Goal: Use online tool/utility: Utilize a website feature to perform a specific function

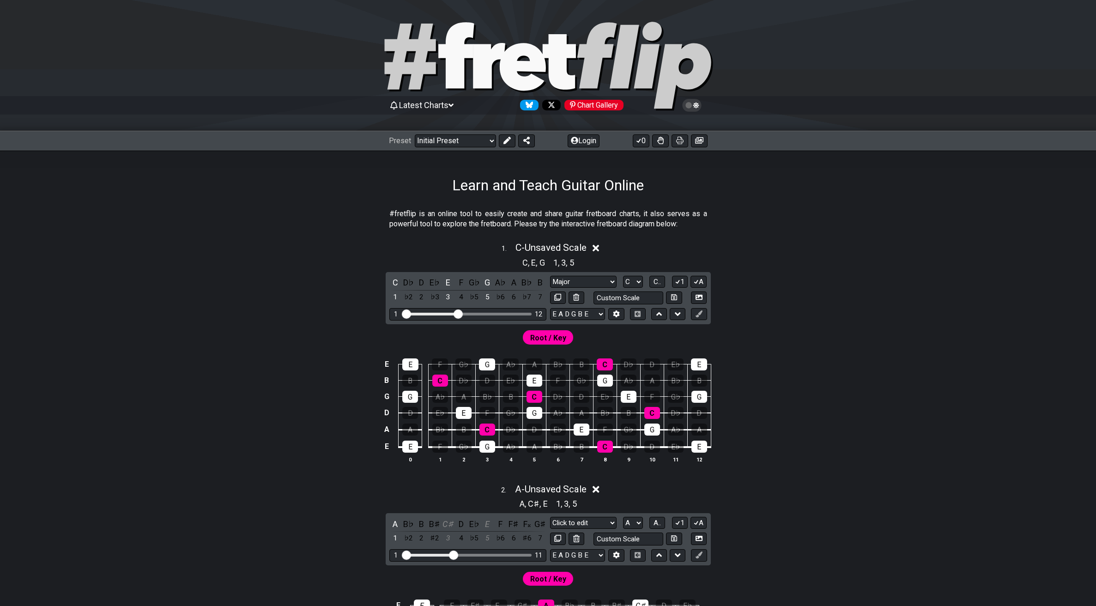
select select "Major"
select select "Click to edit"
select select "A"
select select "Minor"
select select "A"
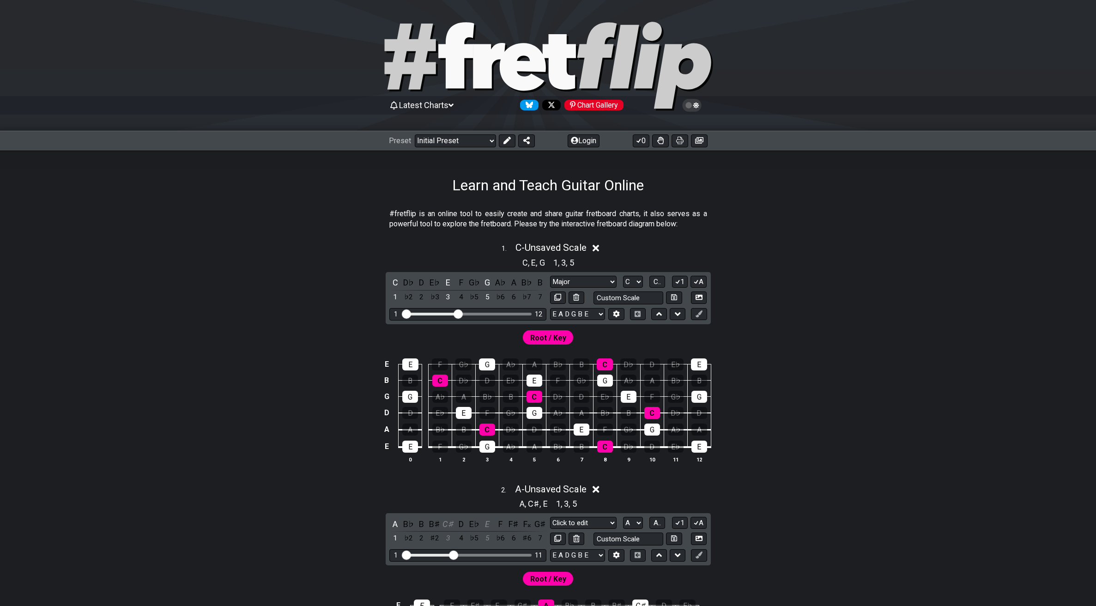
click at [780, 281] on div "1 . C - Unsaved Scale C , E , G 1 , 3 , 5 C D♭ D E♭ E F G♭ G A♭ A B♭ B 1 ♭2 2 ♭…" at bounding box center [548, 356] width 721 height 239
click at [882, 487] on div "2 . A - Unsaved Scale" at bounding box center [548, 487] width 721 height 18
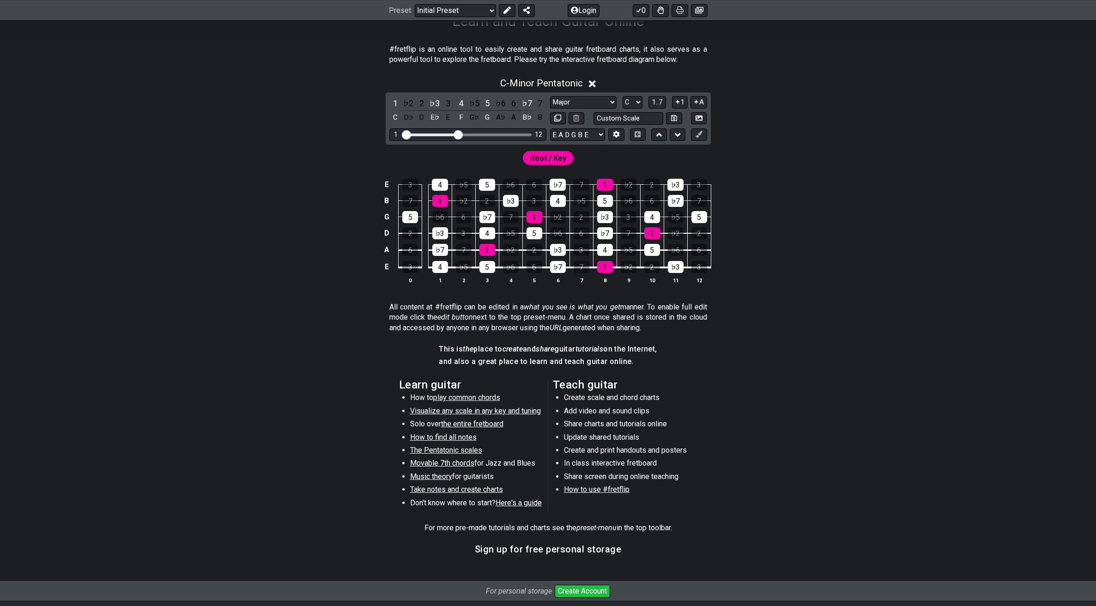
scroll to position [164, 0]
click at [597, 102] on select "Minor Pentatonic Click to edit Minor Pentatonic Major Pentatonic Minor Blues Ma…" at bounding box center [583, 103] width 67 height 12
select select "Major Pentatonic"
click at [550, 97] on select "Minor Pentatonic Click to edit Minor Pentatonic Major Pentatonic Minor Blues Ma…" at bounding box center [583, 103] width 67 height 12
